Goal: Entertainment & Leisure: Consume media (video, audio)

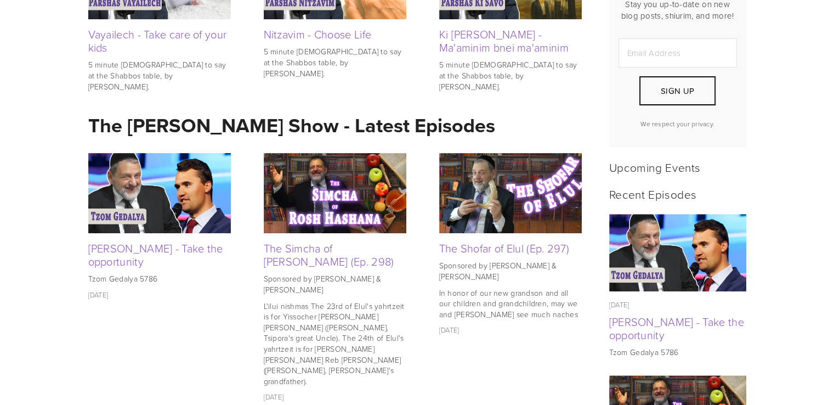
scroll to position [373, 0]
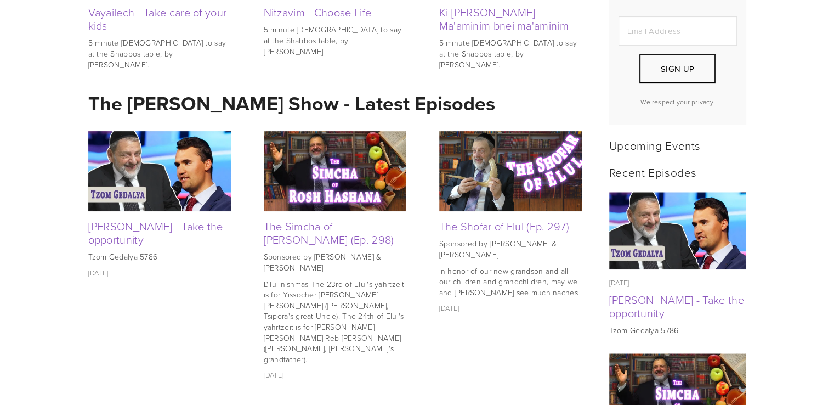
click at [143, 176] on img at bounding box center [159, 171] width 143 height 80
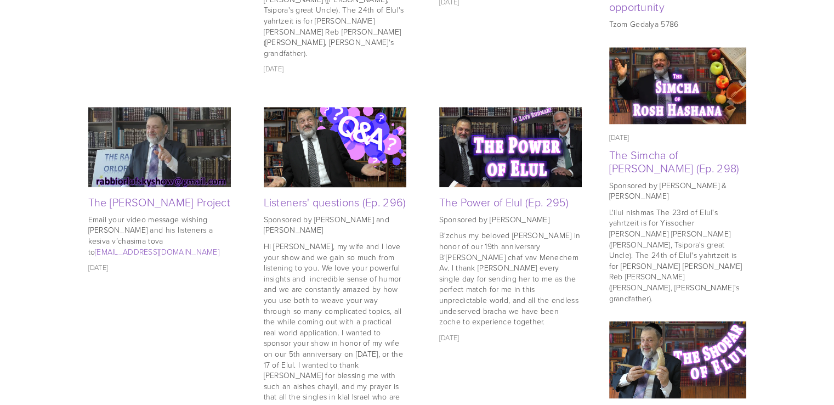
scroll to position [680, 0]
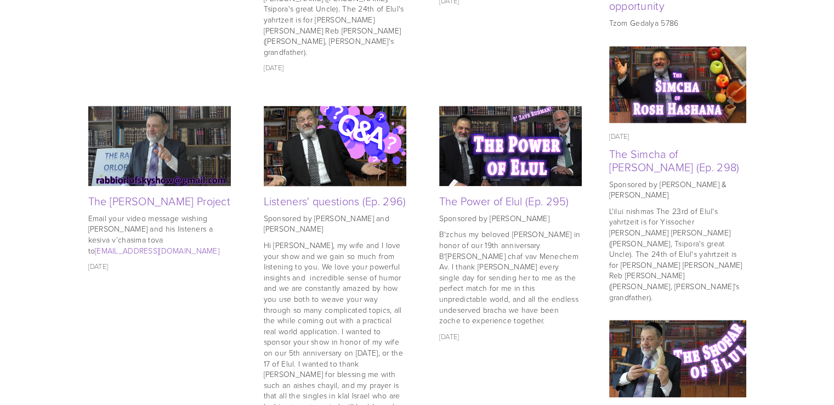
click at [327, 123] on img at bounding box center [335, 145] width 143 height 95
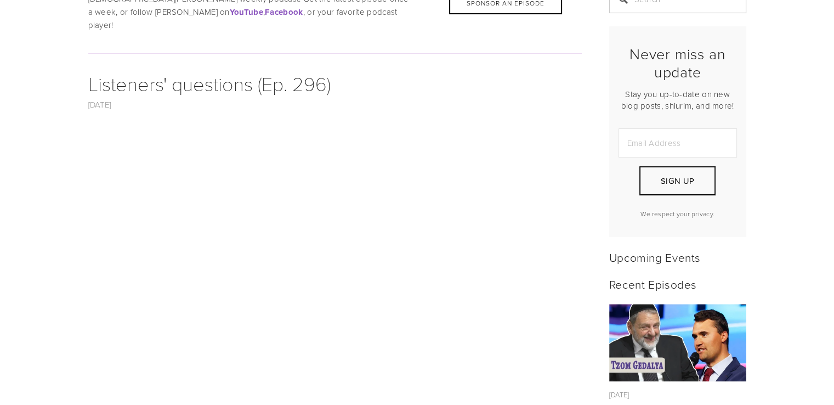
scroll to position [285, 0]
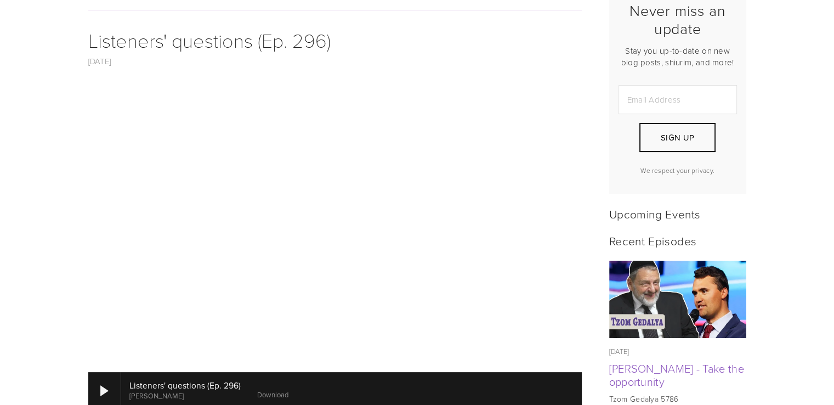
scroll to position [307, 0]
